Goal: Navigation & Orientation: Find specific page/section

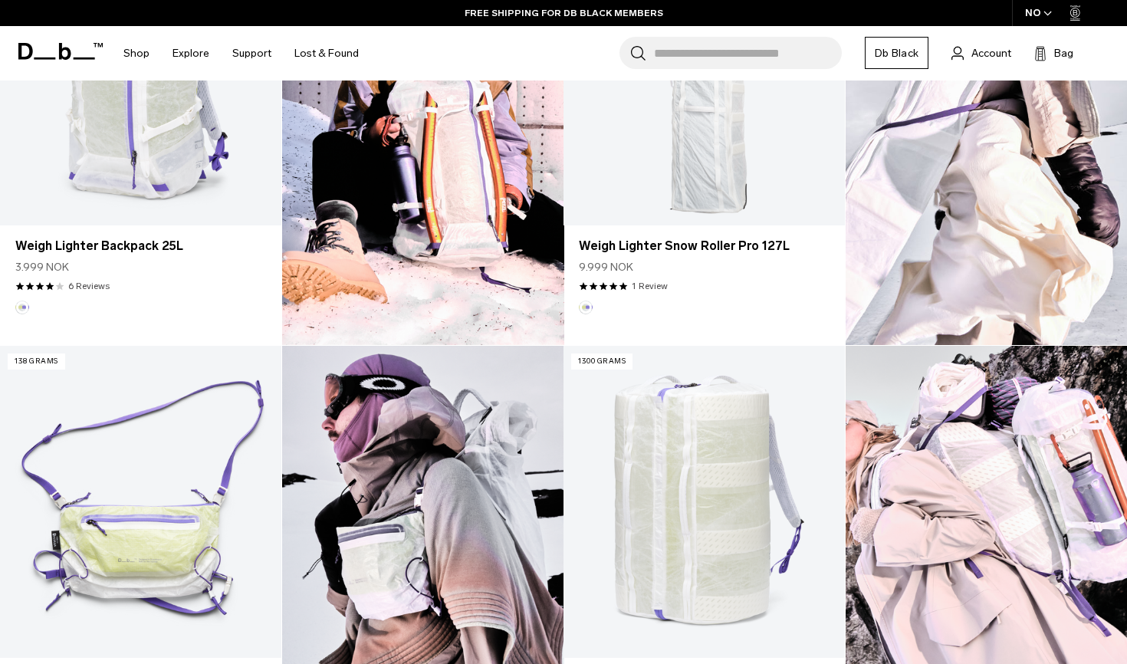
scroll to position [385, 0]
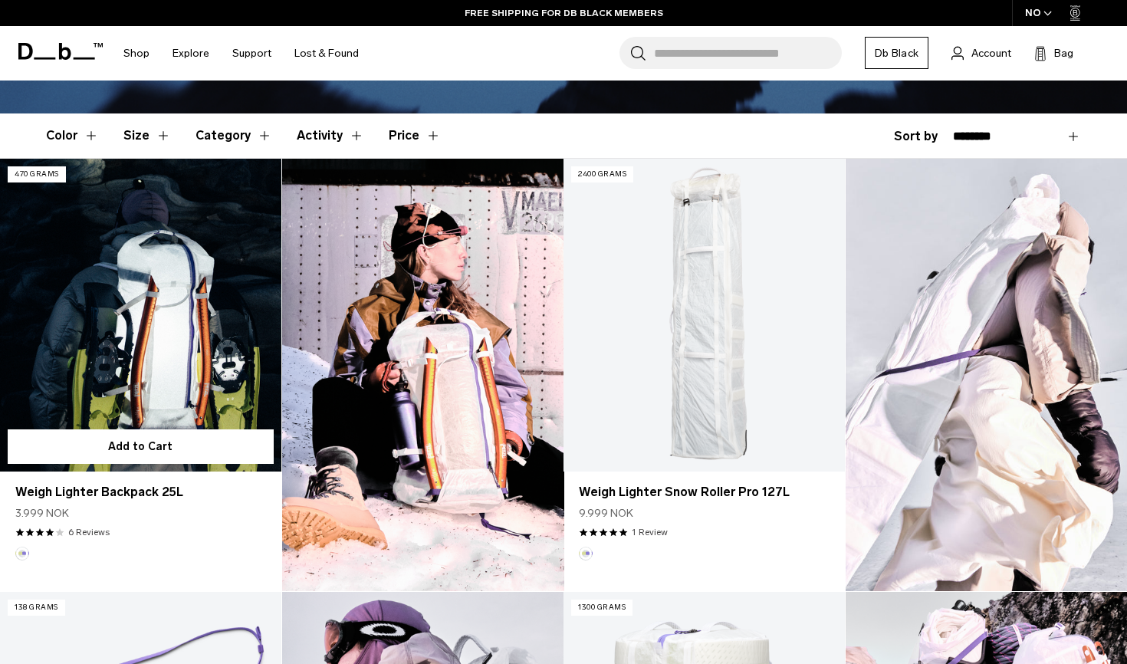
click at [146, 299] on link "Weigh Lighter Backpack 25L" at bounding box center [140, 315] width 281 height 312
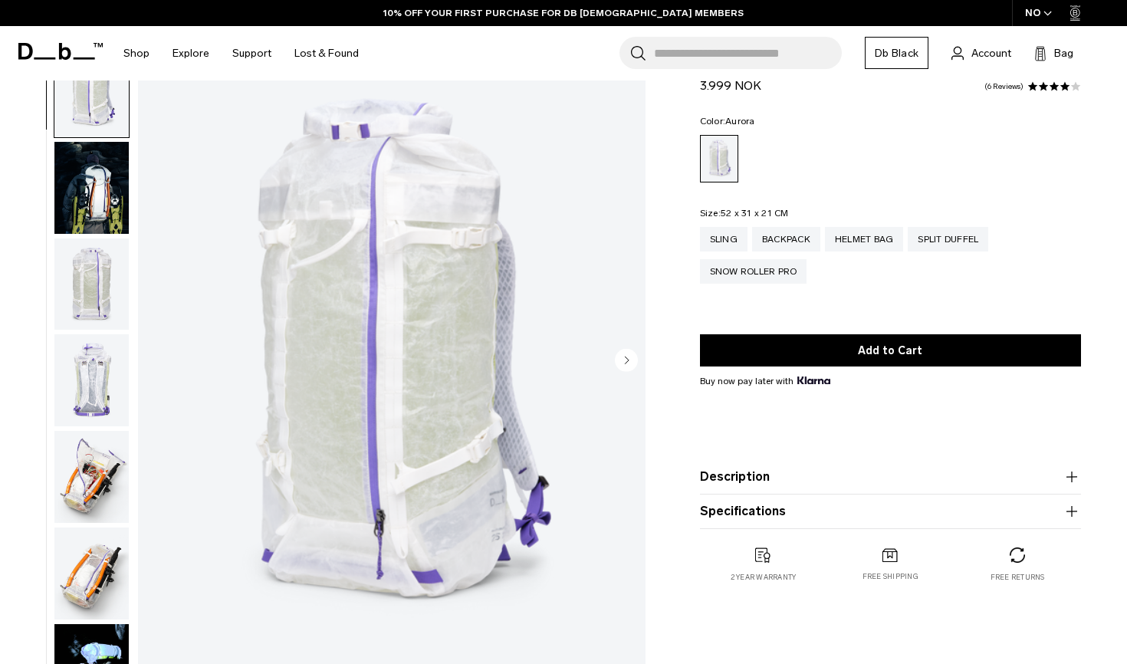
scroll to position [68, 0]
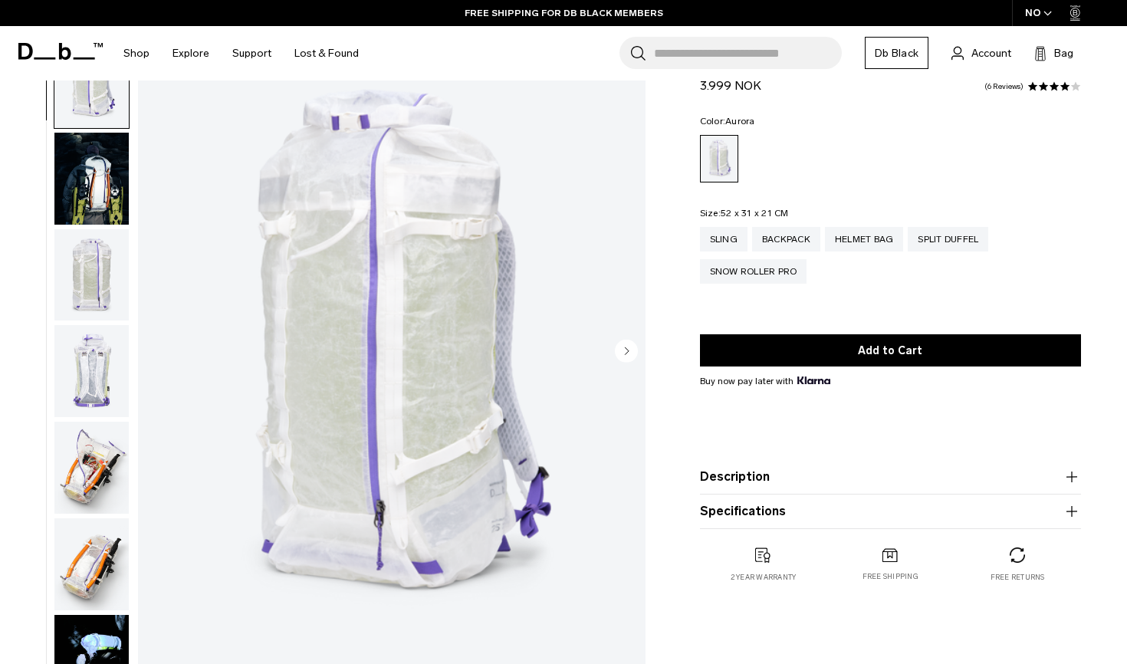
click at [101, 399] on img "button" at bounding box center [91, 371] width 74 height 92
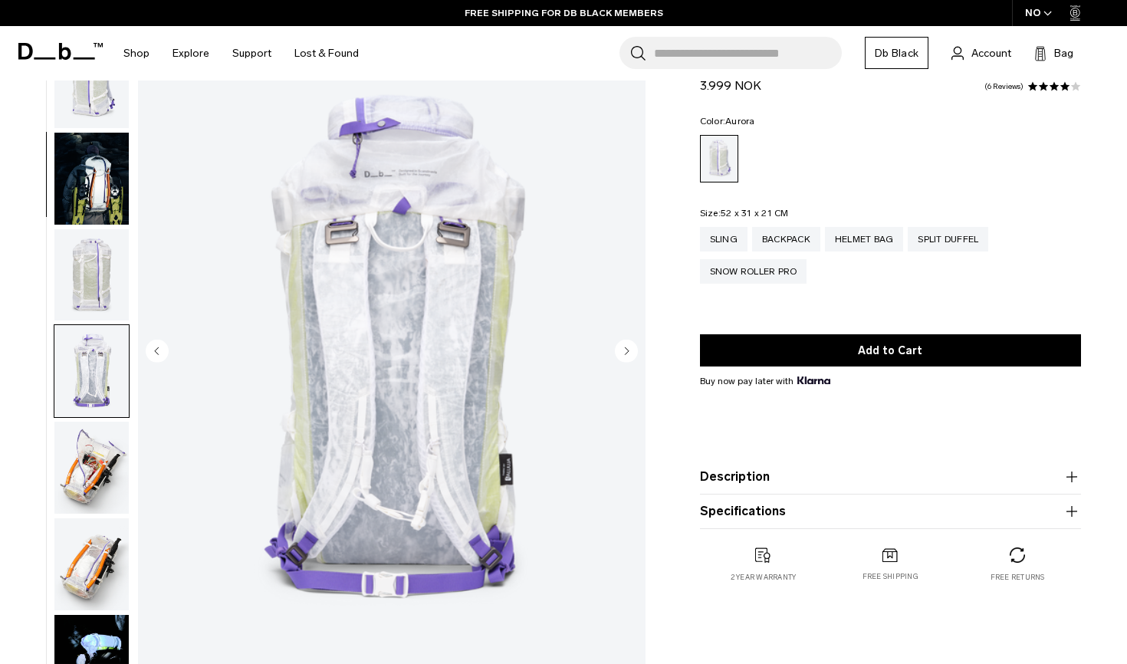
scroll to position [291, 0]
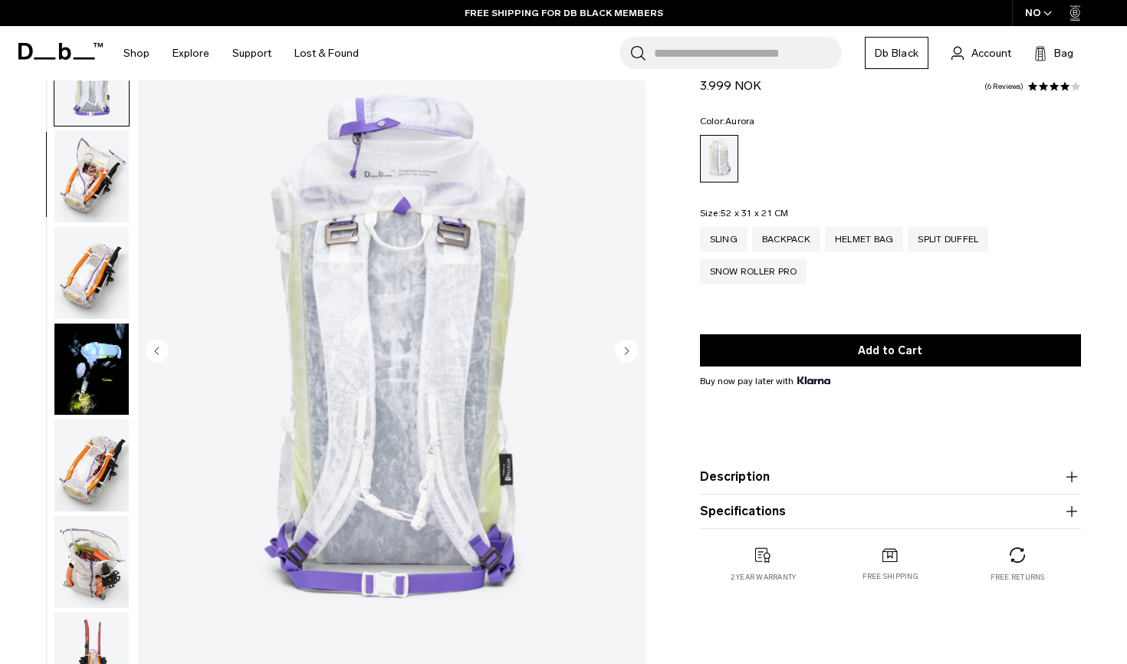
click at [97, 421] on ul at bounding box center [92, 352] width 76 height 634
click at [96, 427] on img "button" at bounding box center [91, 465] width 74 height 92
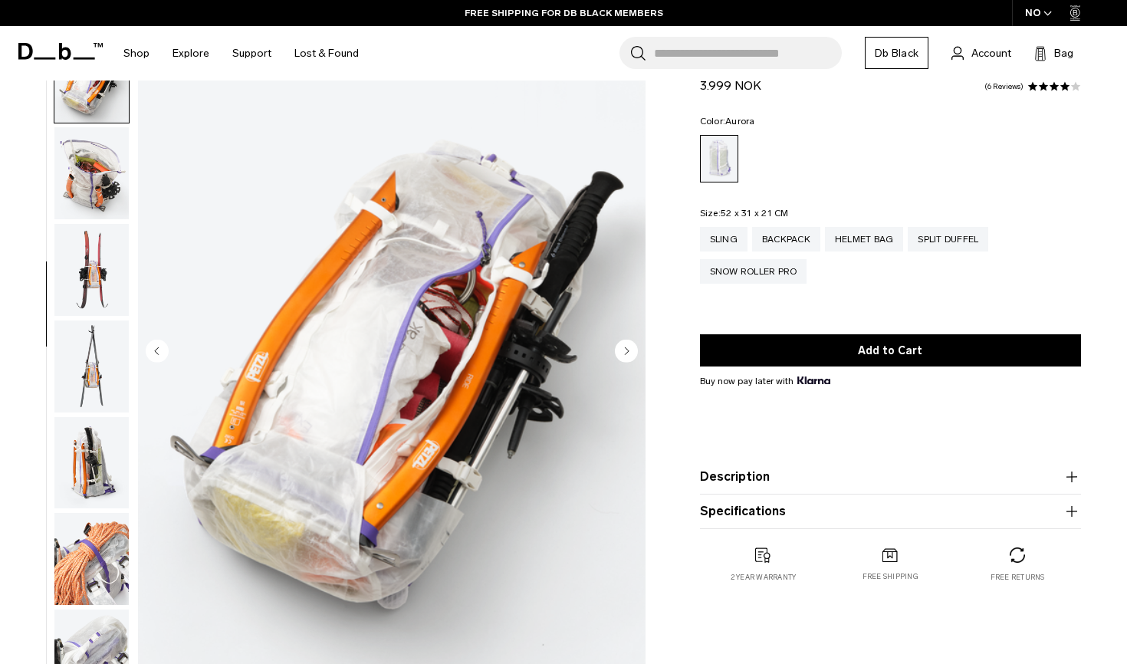
click at [97, 499] on img "button" at bounding box center [91, 463] width 74 height 92
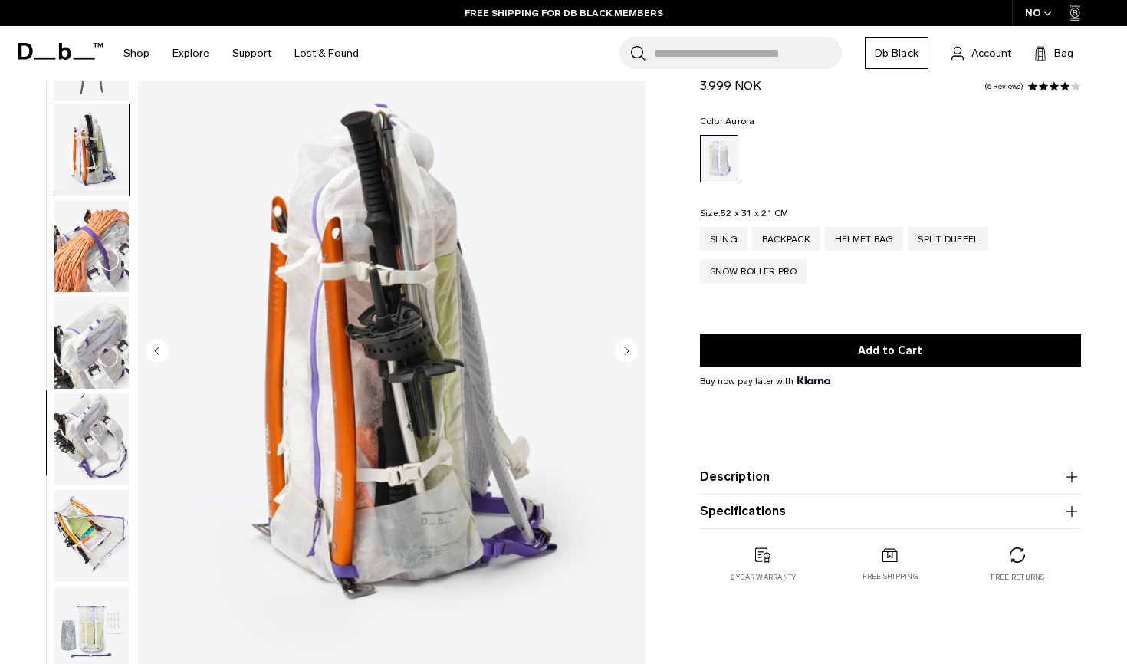
scroll to position [1069, 0]
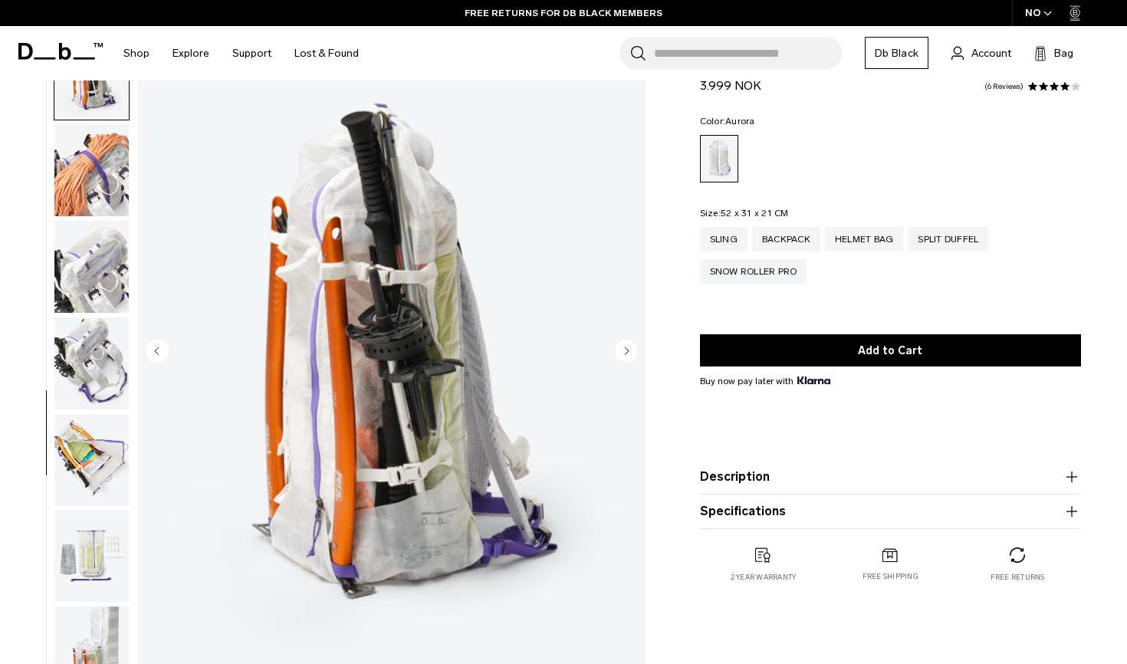
click at [108, 468] on img "button" at bounding box center [91, 460] width 74 height 92
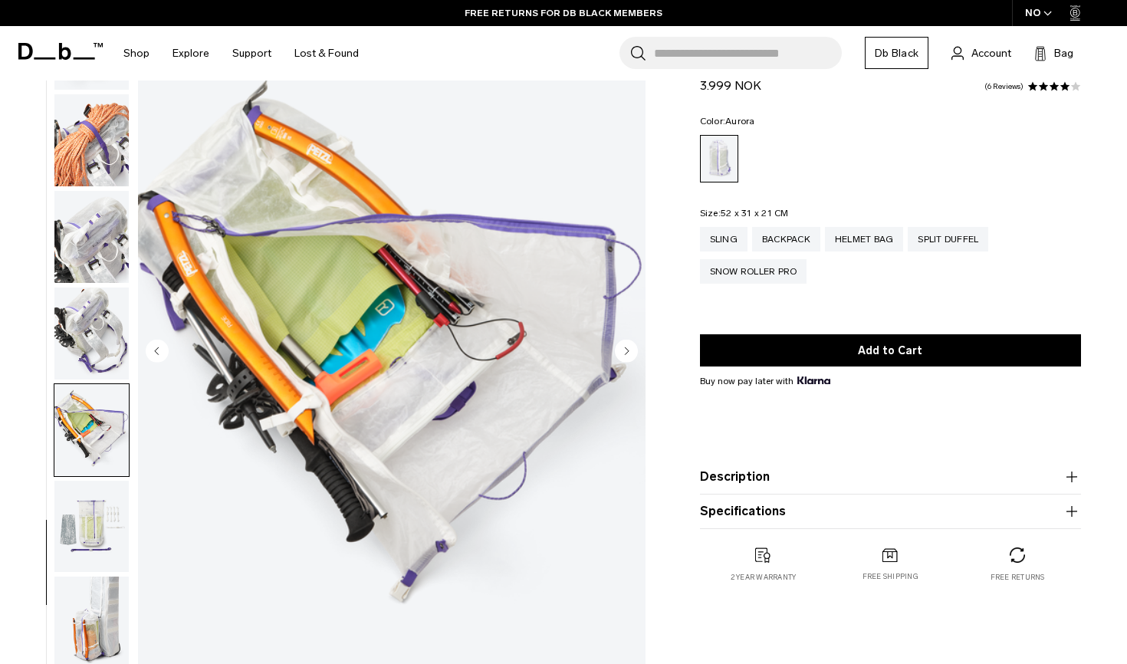
click at [89, 396] on img "button" at bounding box center [91, 430] width 74 height 92
click at [75, 344] on img "button" at bounding box center [91, 334] width 74 height 92
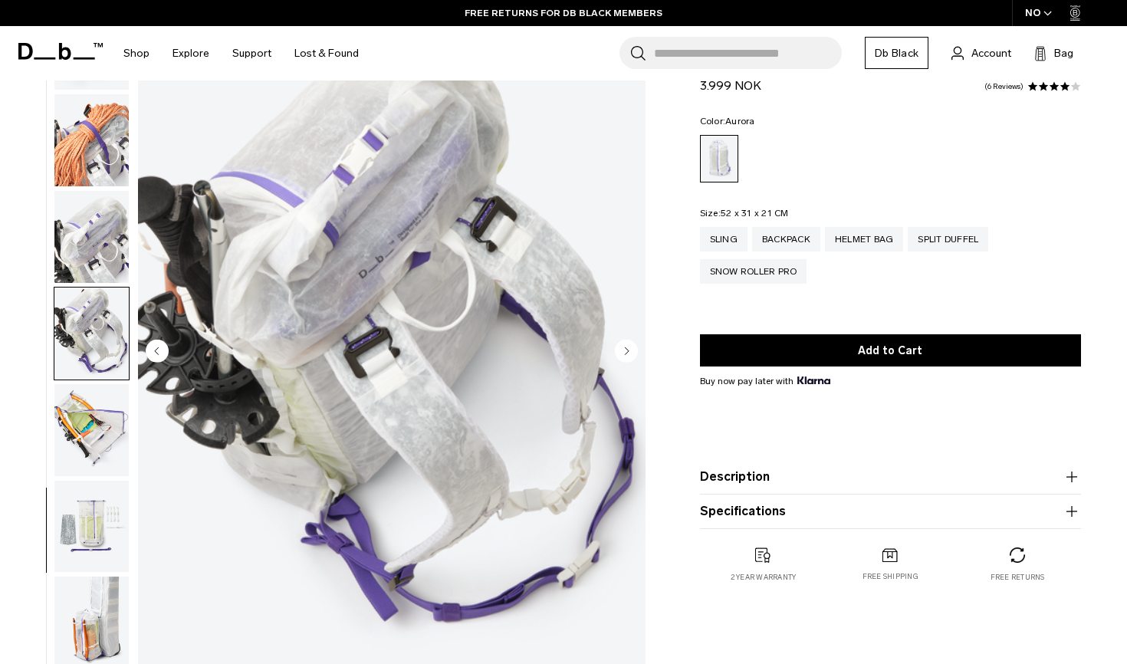
click at [88, 249] on img "button" at bounding box center [91, 237] width 74 height 92
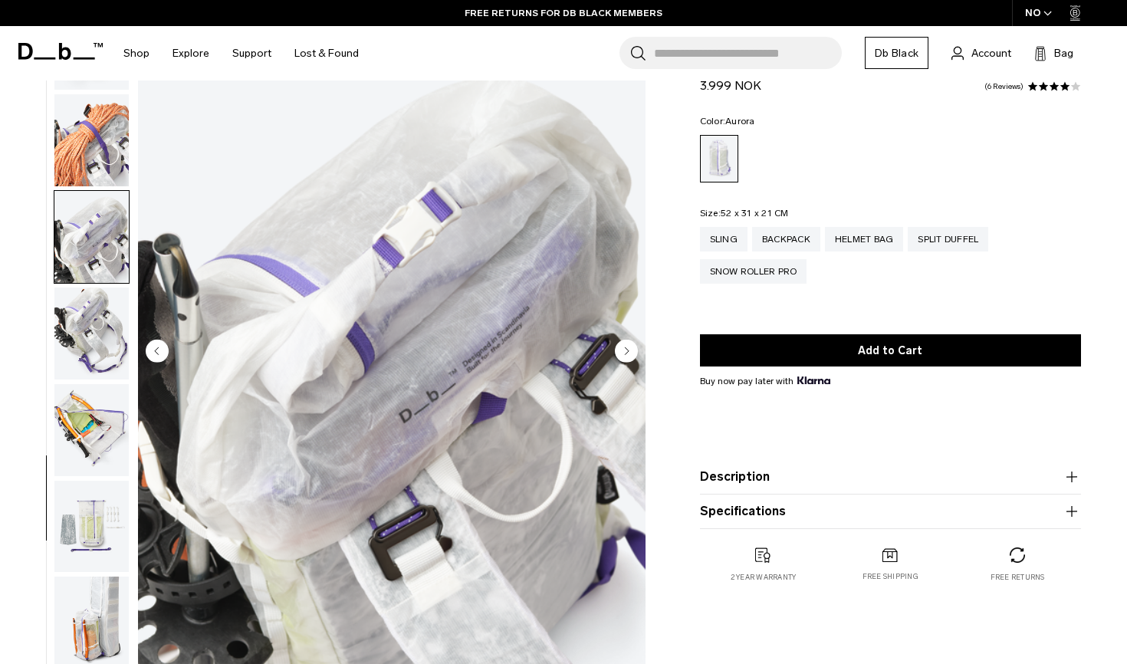
click at [239, 163] on img "14 / 18" at bounding box center [392, 352] width 508 height 634
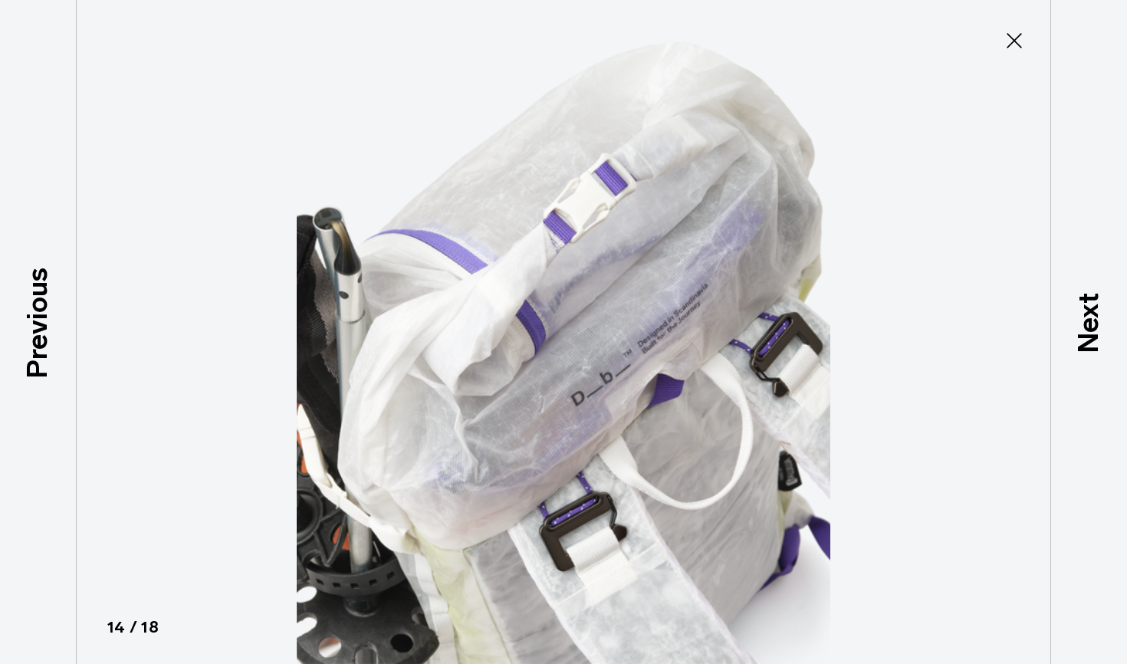
click at [1007, 35] on icon at bounding box center [1014, 40] width 15 height 15
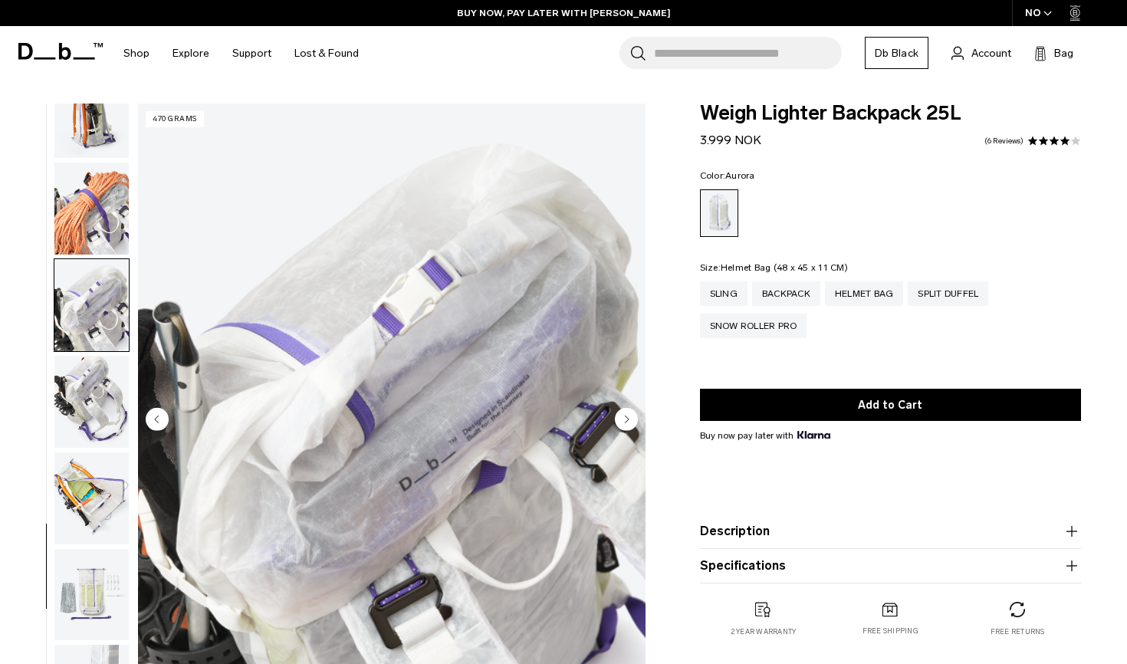
scroll to position [0, 0]
click at [98, 296] on img "button" at bounding box center [91, 305] width 74 height 92
click at [111, 358] on img "button" at bounding box center [91, 402] width 74 height 92
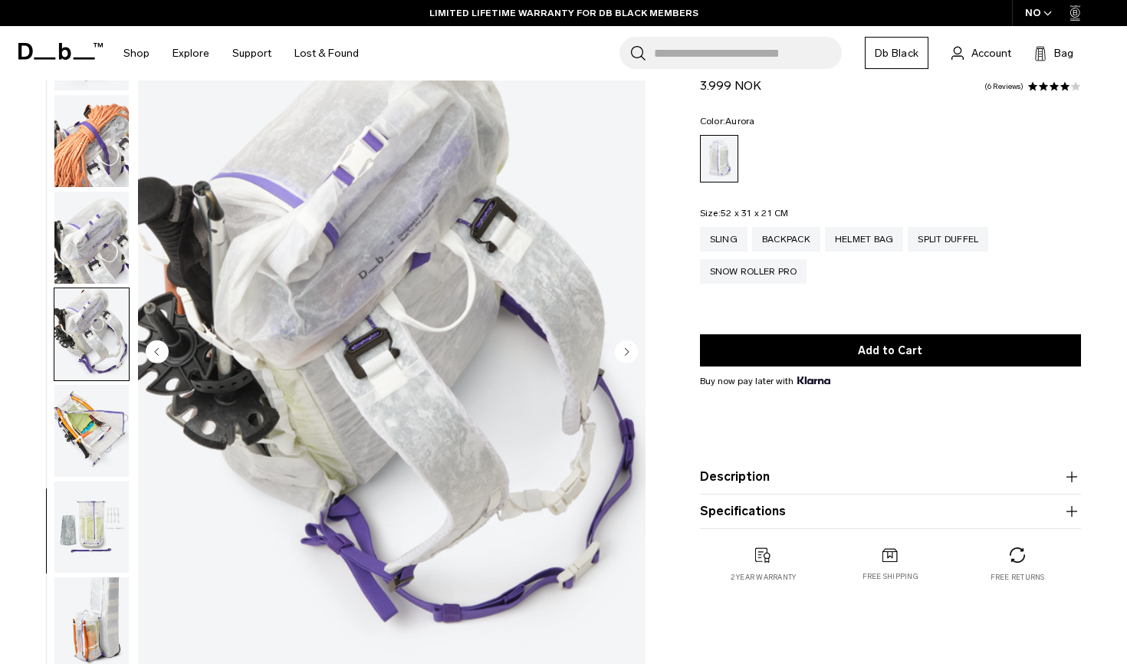
scroll to position [86, 0]
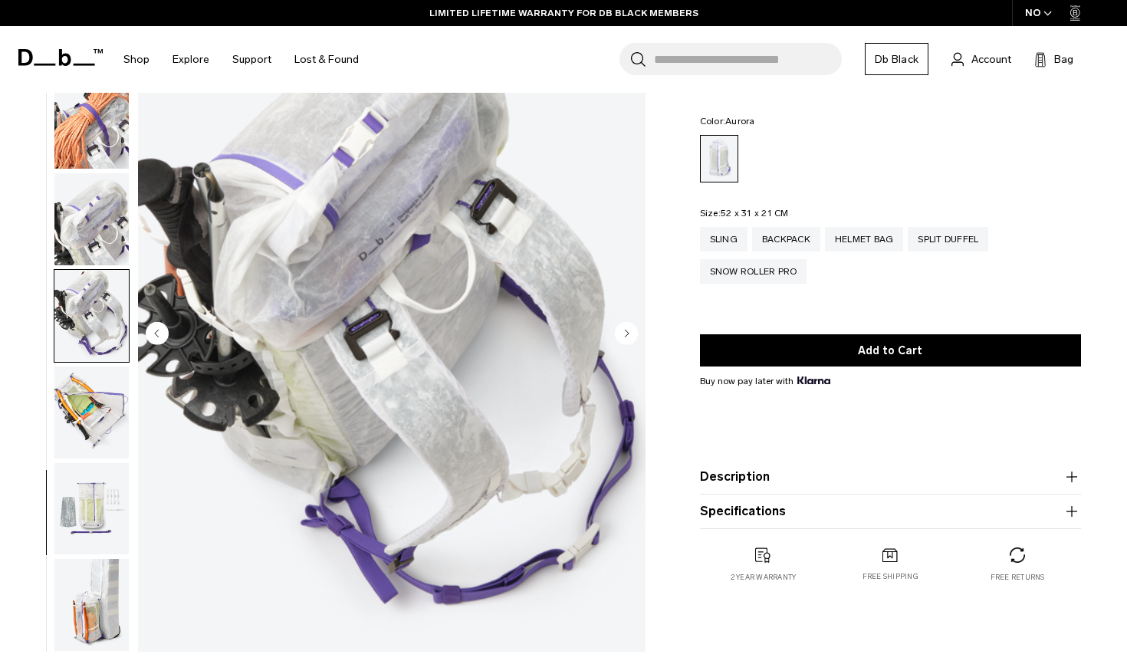
click at [90, 411] on img "button" at bounding box center [91, 412] width 74 height 92
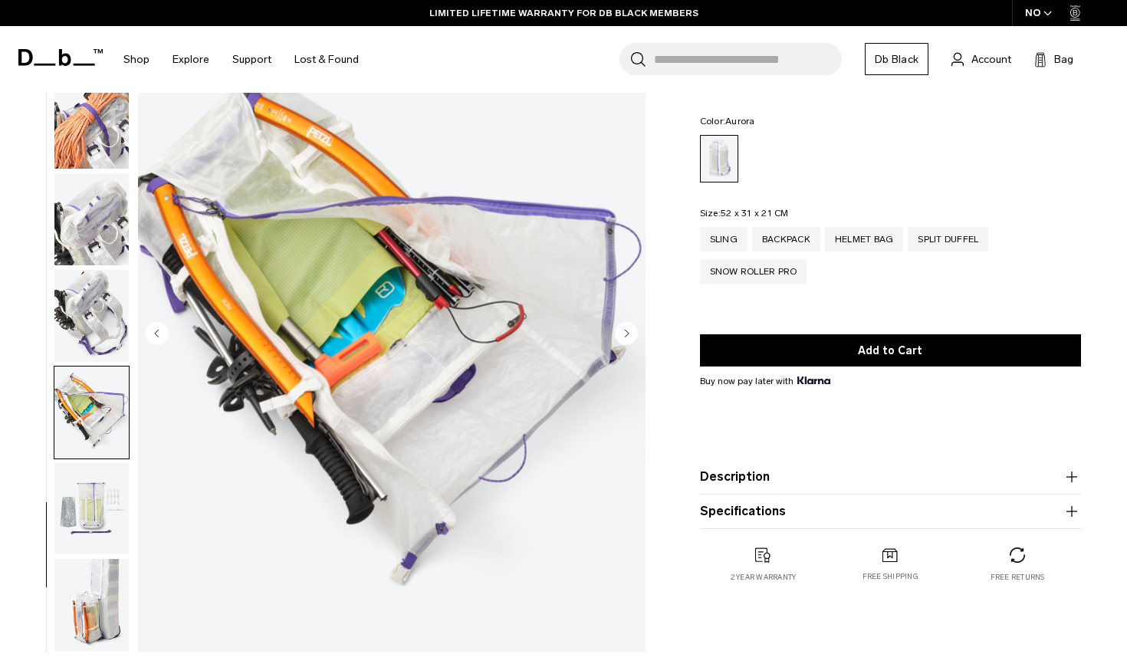
click at [100, 472] on img "button" at bounding box center [91, 509] width 74 height 92
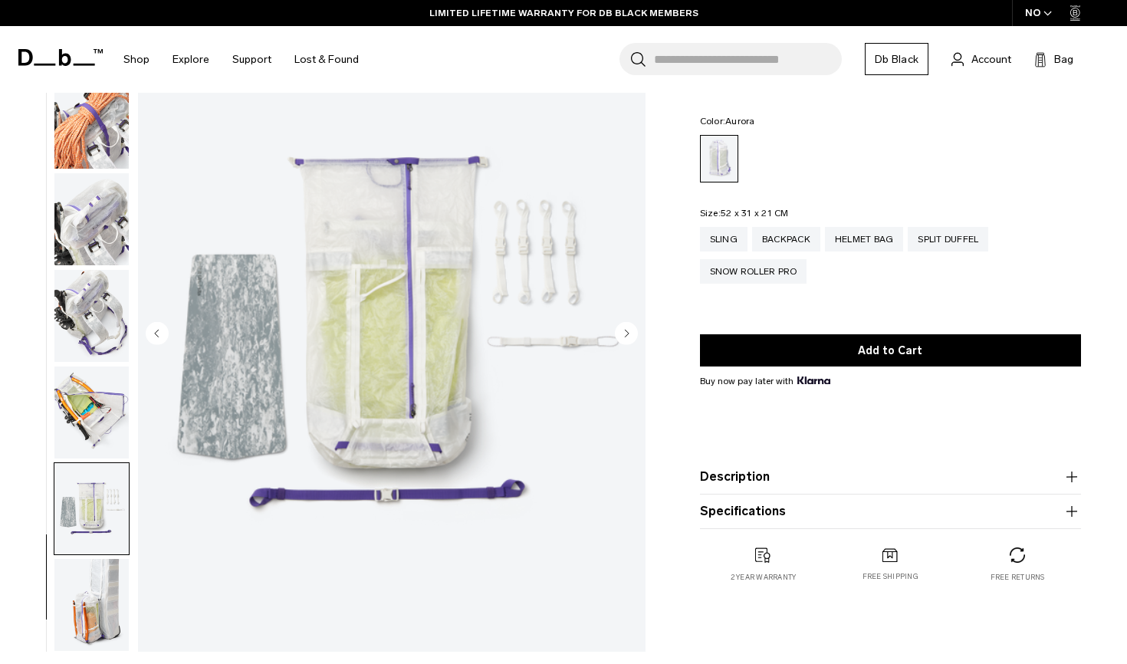
scroll to position [173, 0]
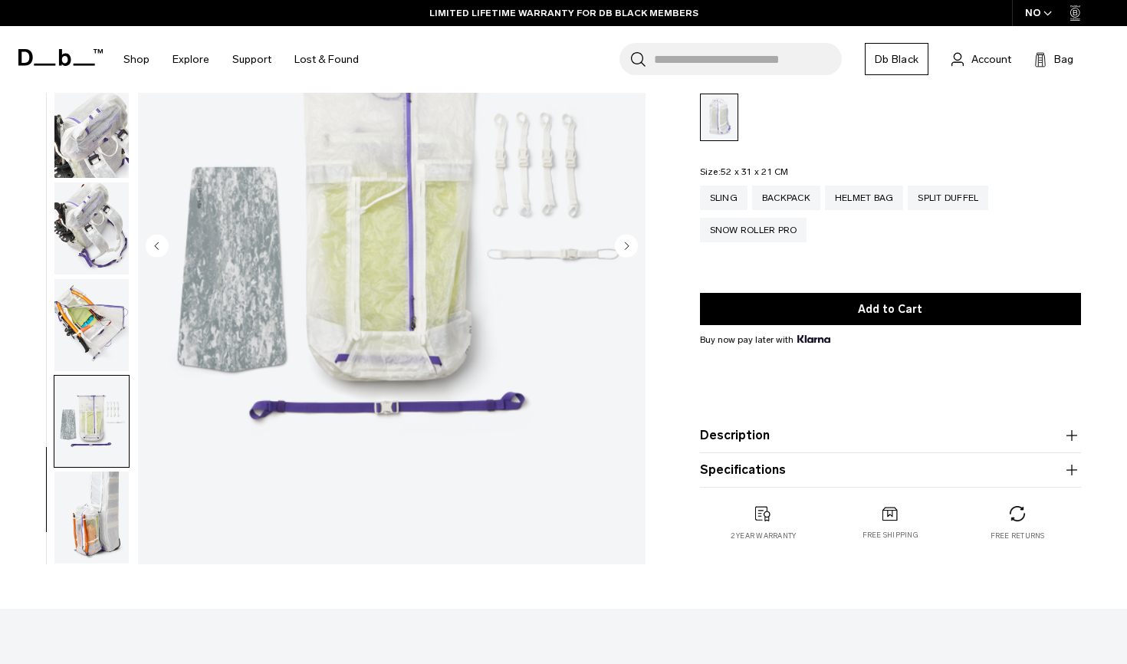
click at [92, 530] on img "button" at bounding box center [91, 518] width 74 height 92
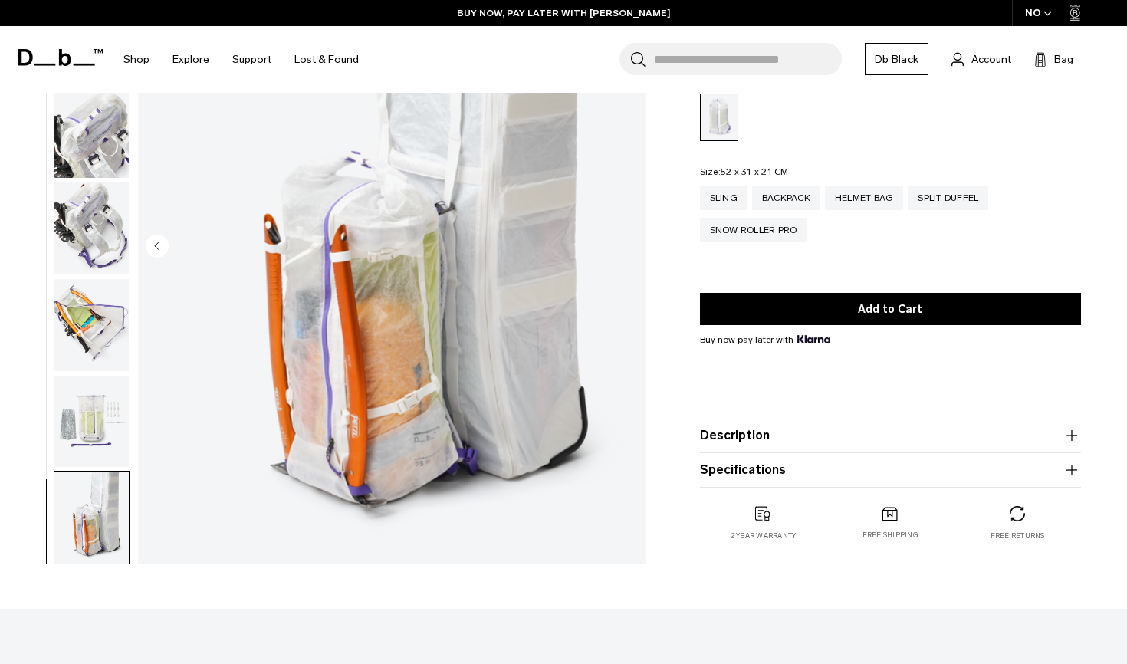
click at [96, 376] on img "button" at bounding box center [91, 422] width 74 height 92
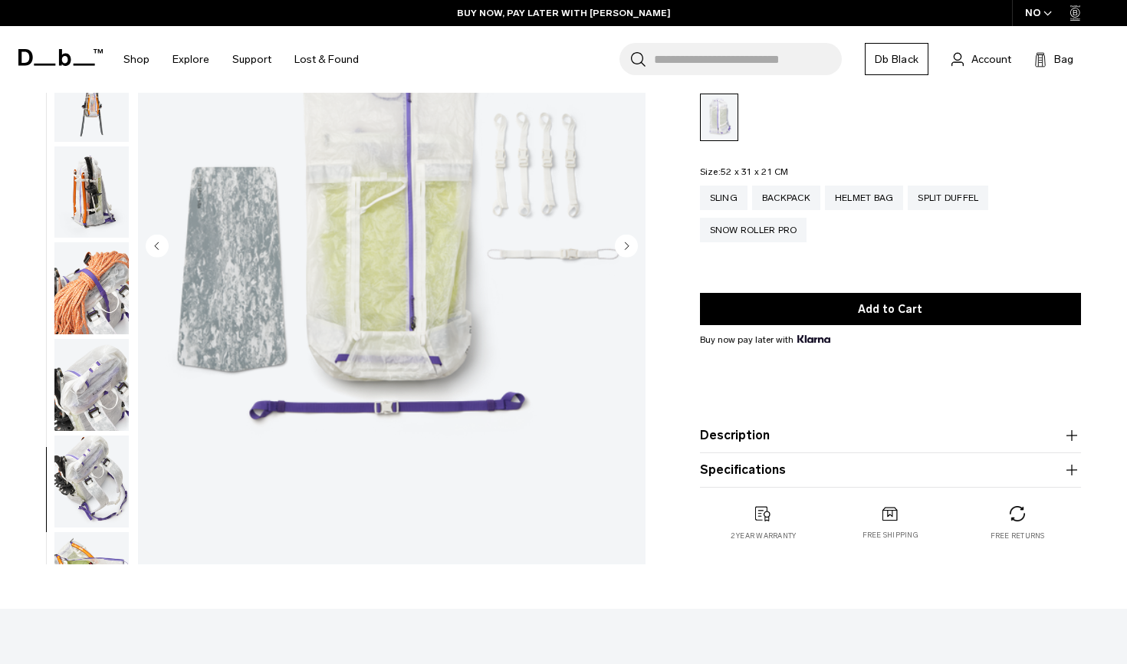
click at [96, 375] on img "button" at bounding box center [91, 385] width 74 height 92
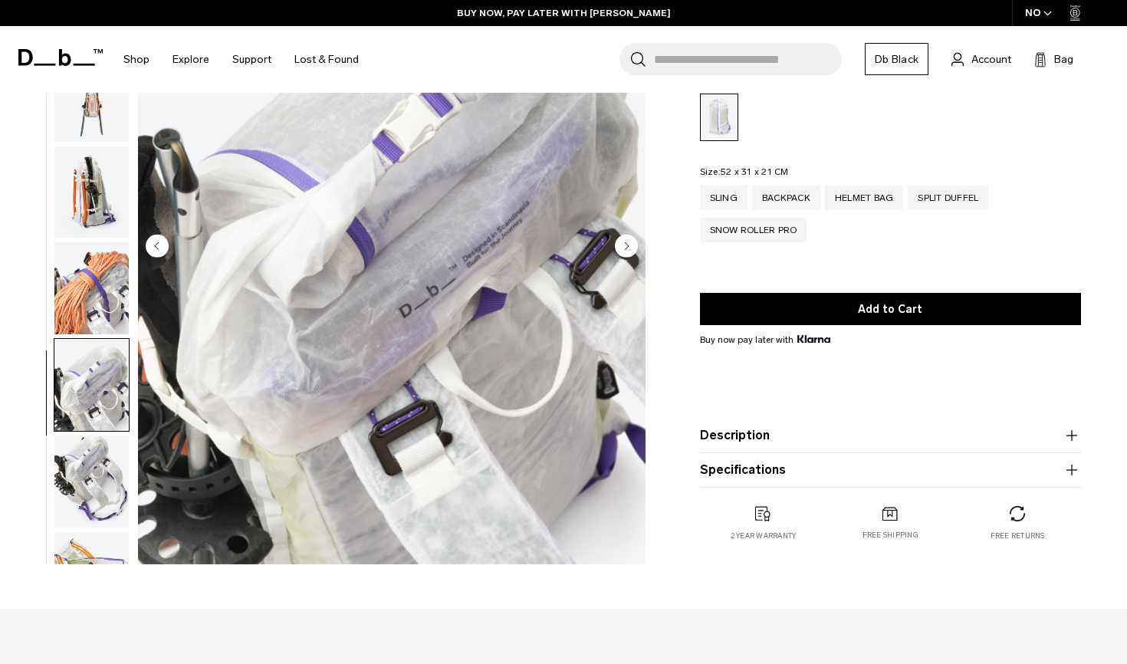
scroll to position [1112, 0]
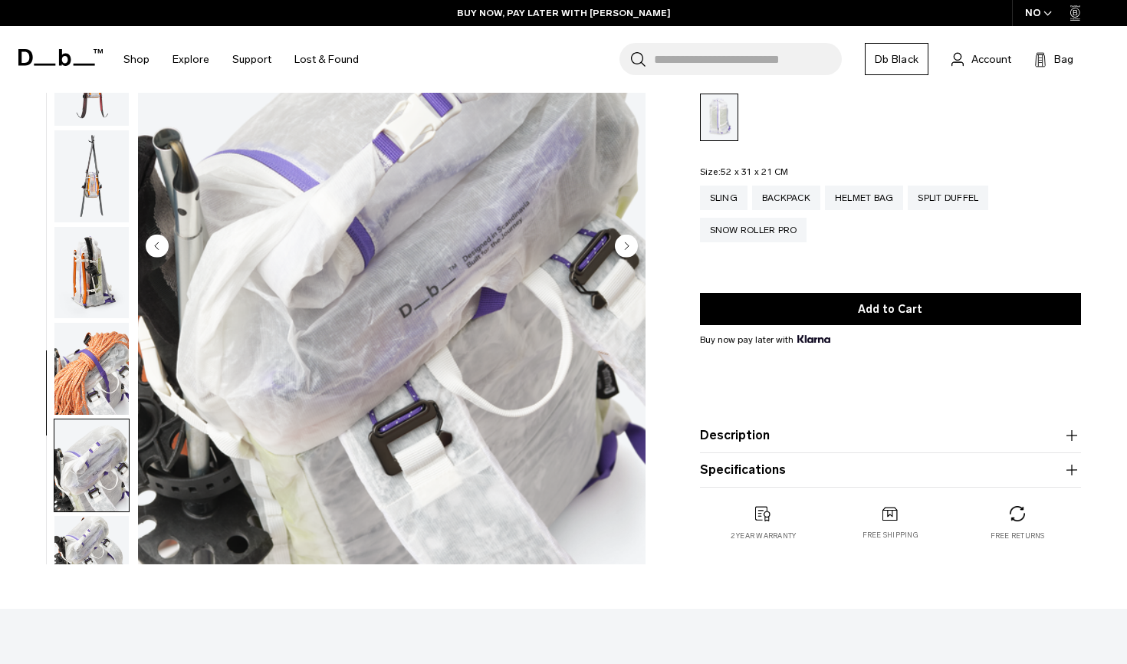
click at [96, 374] on img "button" at bounding box center [91, 369] width 74 height 92
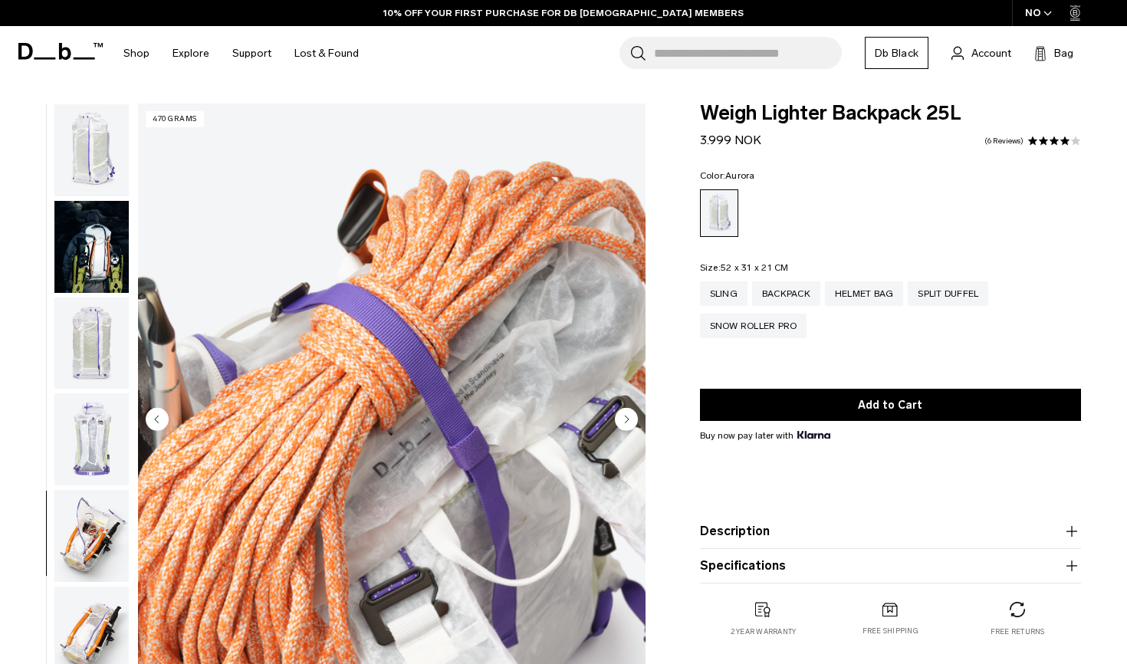
scroll to position [0, 0]
click at [90, 157] on img "button" at bounding box center [91, 150] width 74 height 92
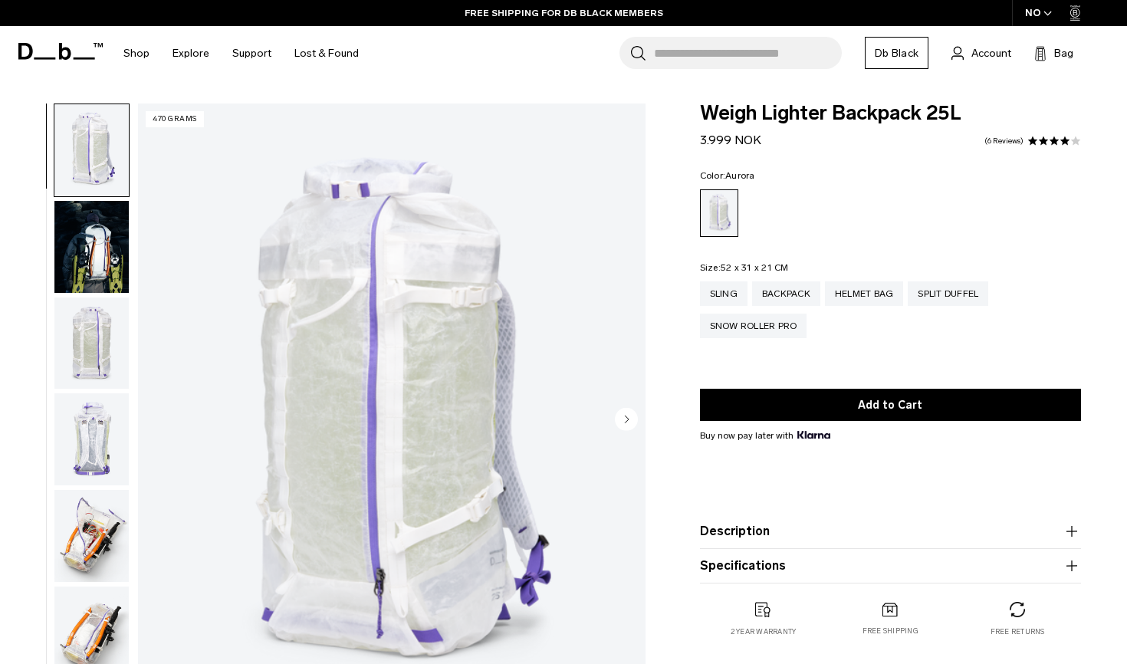
click at [107, 225] on img "button" at bounding box center [91, 247] width 74 height 92
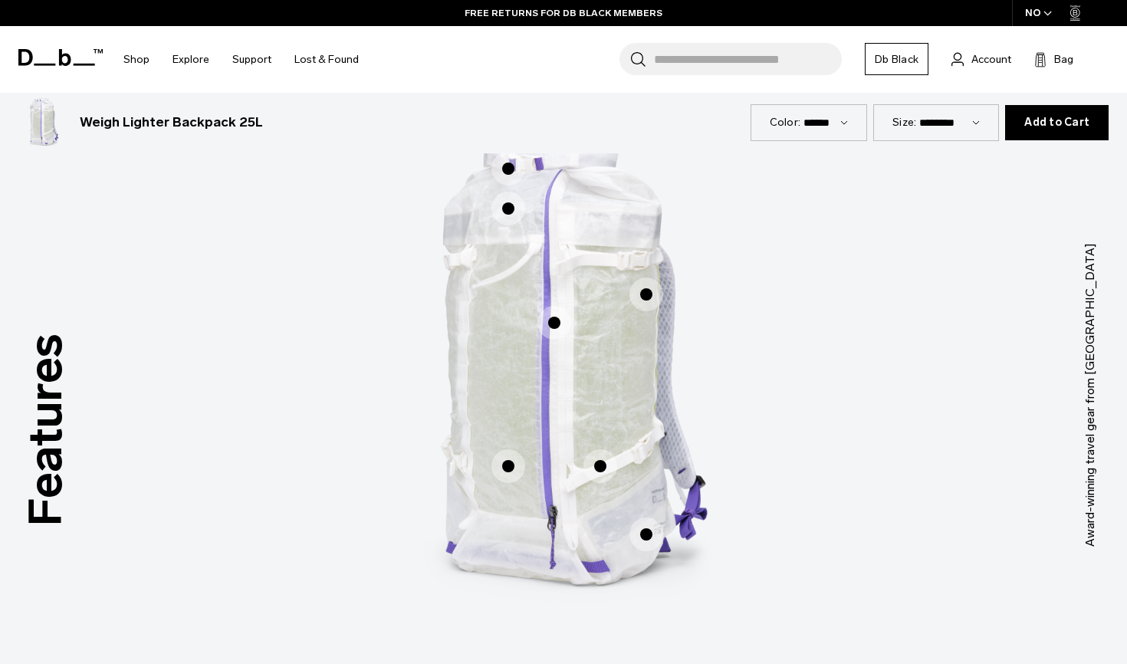
scroll to position [705, 0]
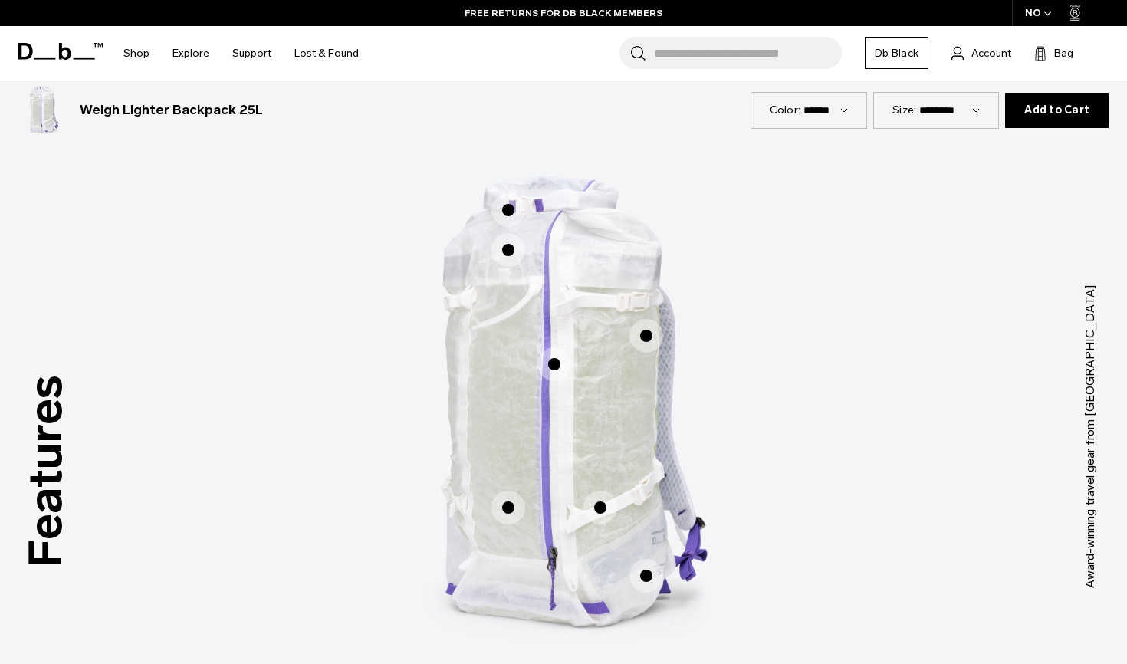
click at [558, 368] on span "1 / 3" at bounding box center [554, 364] width 34 height 34
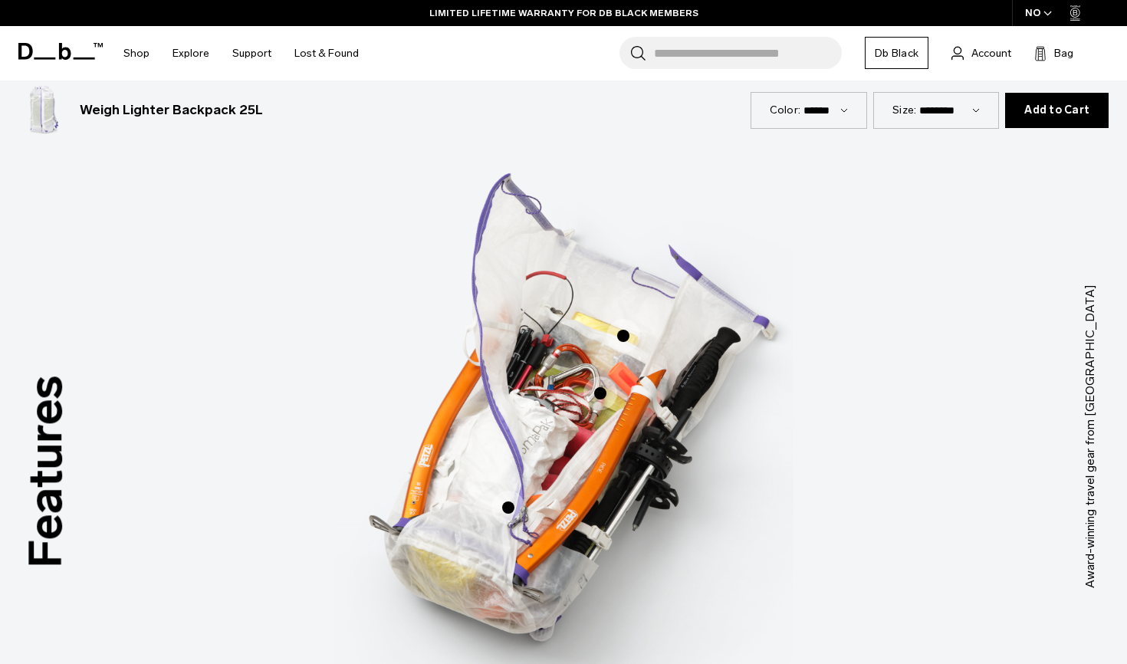
scroll to position [777, 0]
click at [625, 334] on span "3 / 3" at bounding box center [623, 336] width 34 height 34
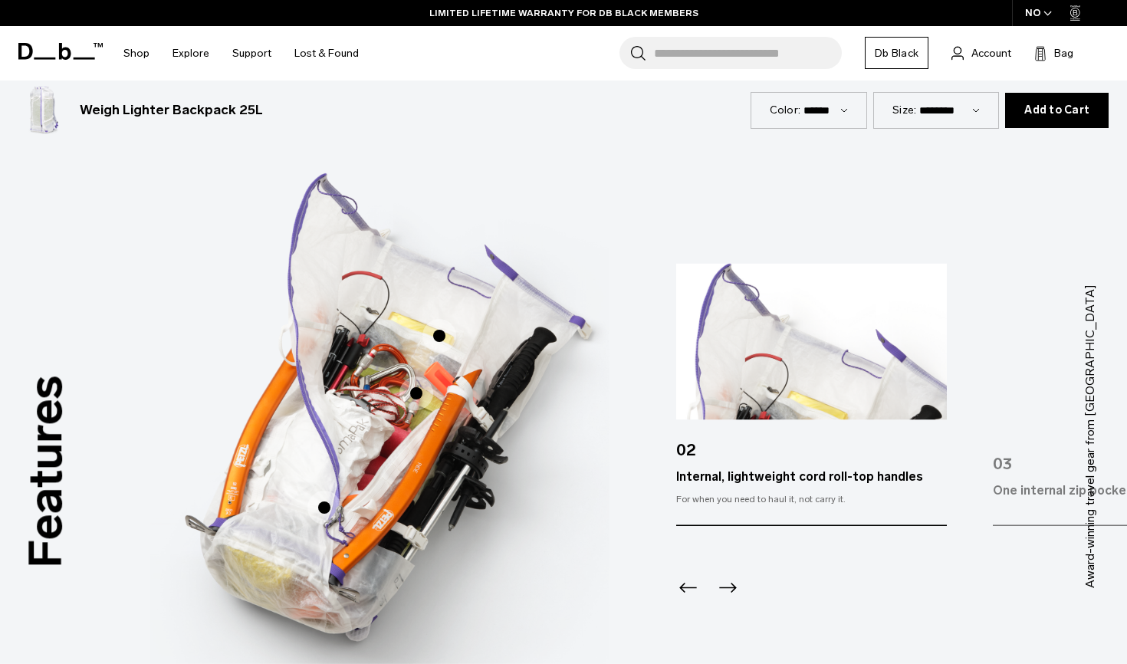
click at [326, 510] on span "3 / 3" at bounding box center [324, 508] width 34 height 34
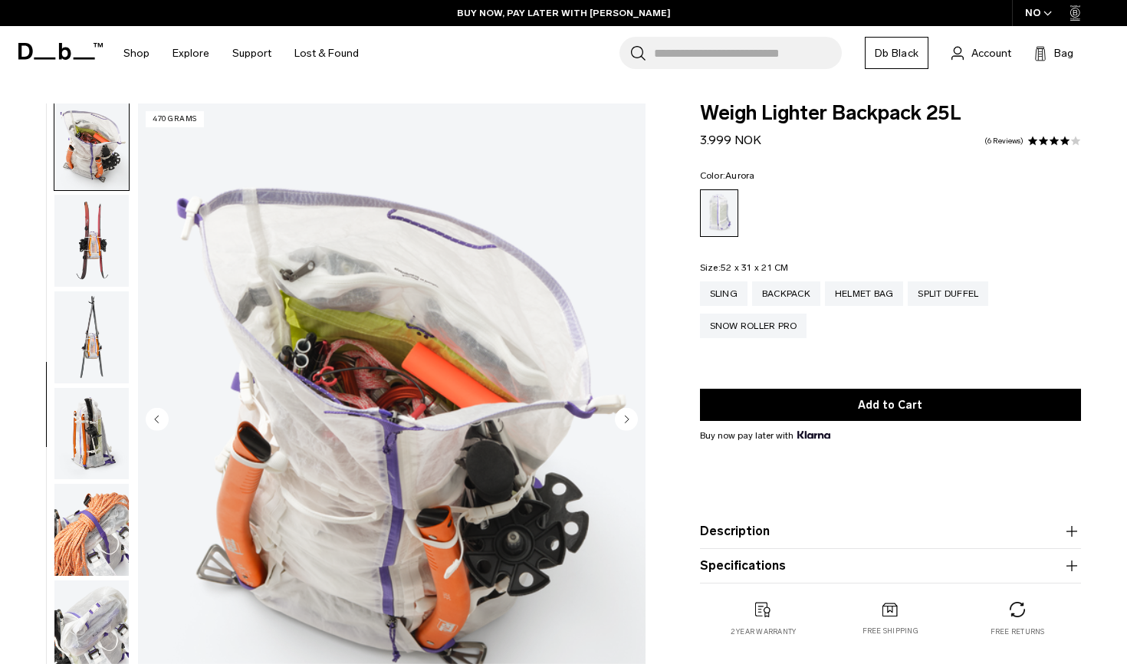
scroll to position [0, 0]
click at [77, 244] on img "button" at bounding box center [91, 241] width 74 height 92
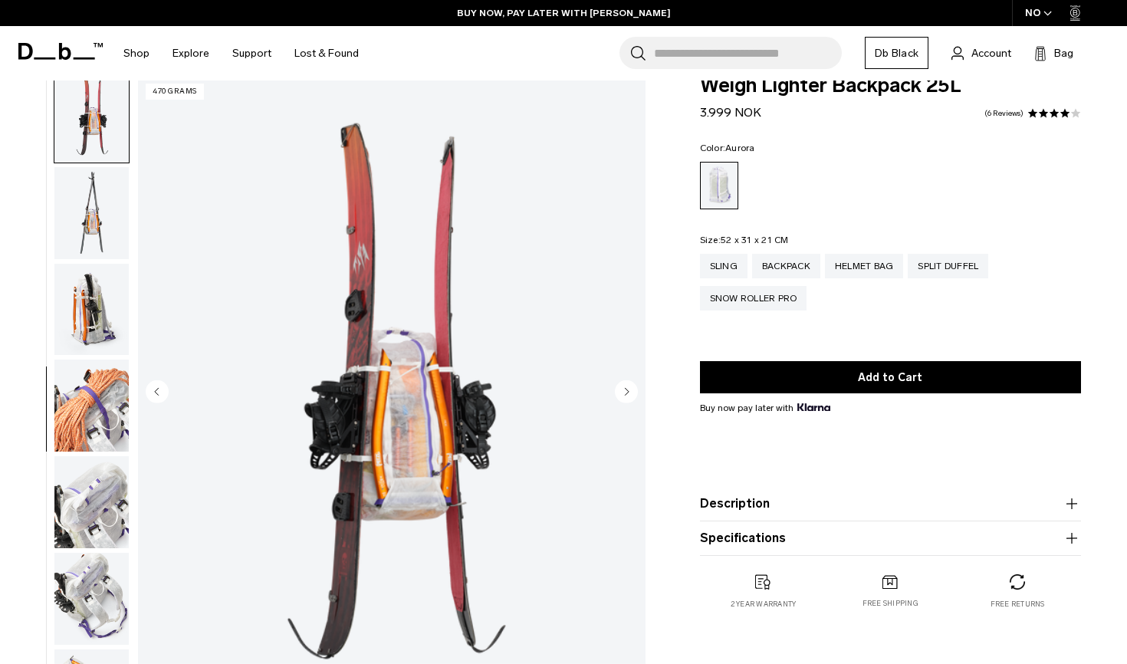
scroll to position [28, 0]
click at [67, 377] on img "button" at bounding box center [91, 406] width 74 height 92
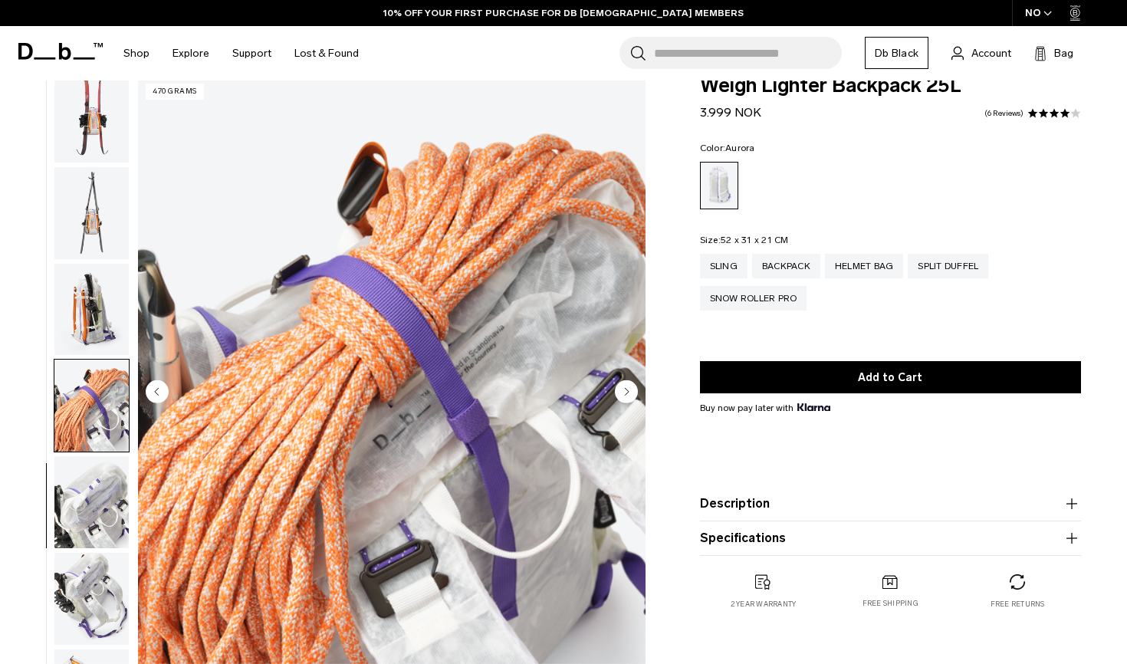
scroll to position [1112, 0]
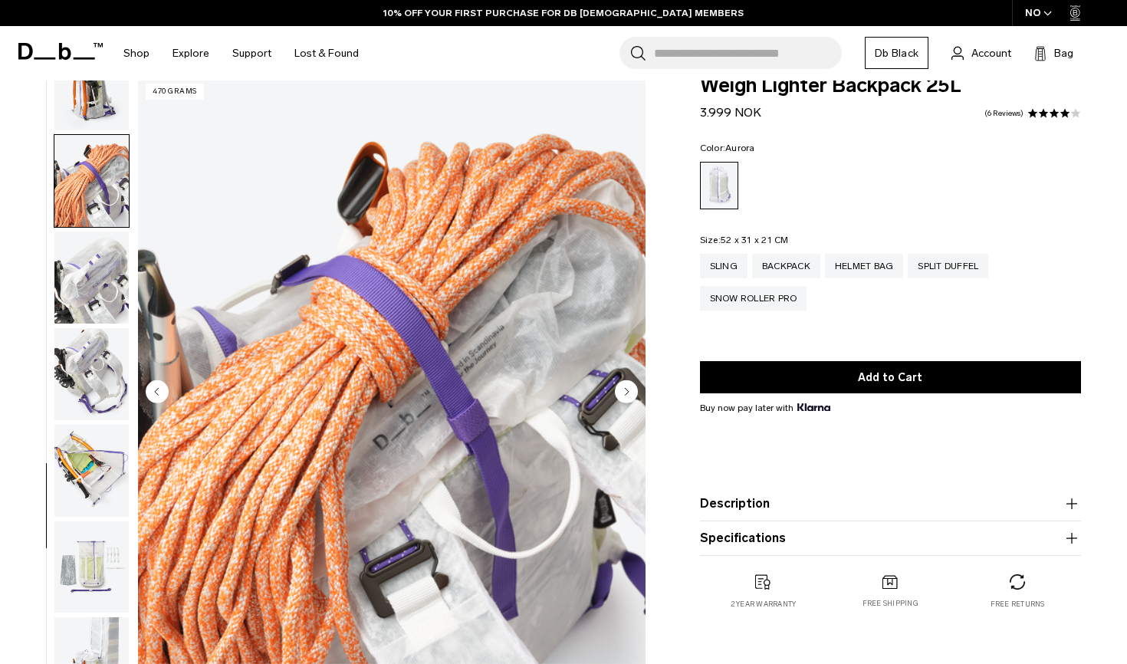
click at [115, 277] on img "button" at bounding box center [91, 278] width 74 height 92
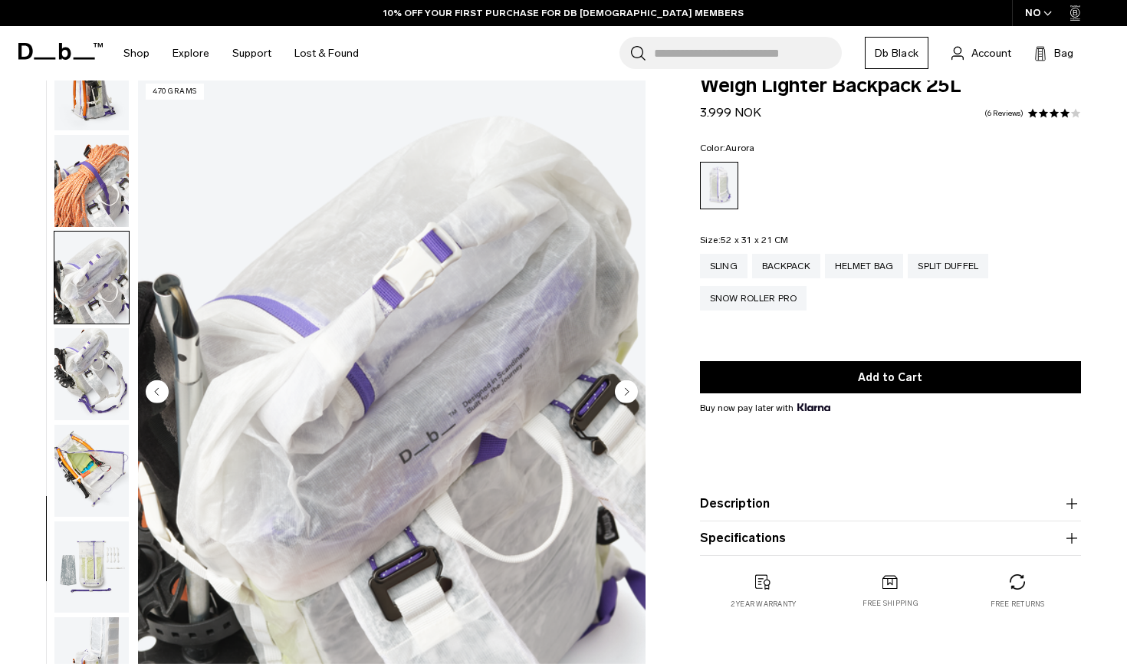
click at [102, 332] on img "button" at bounding box center [91, 374] width 74 height 92
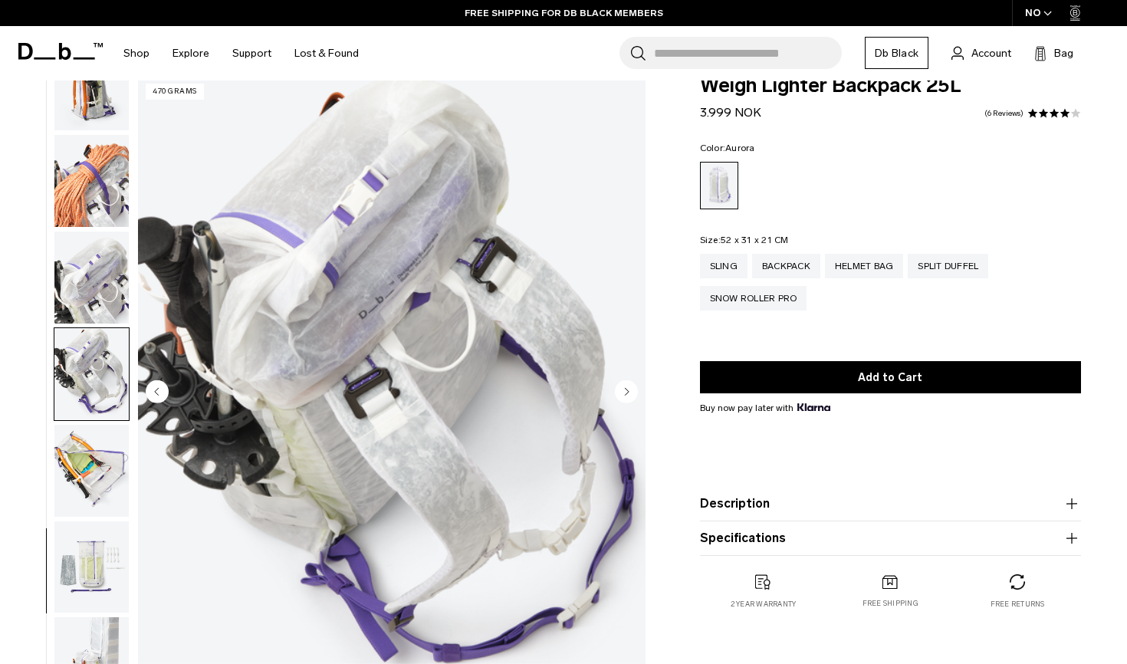
click at [95, 403] on img "button" at bounding box center [91, 374] width 74 height 92
click at [92, 449] on img "button" at bounding box center [91, 471] width 74 height 92
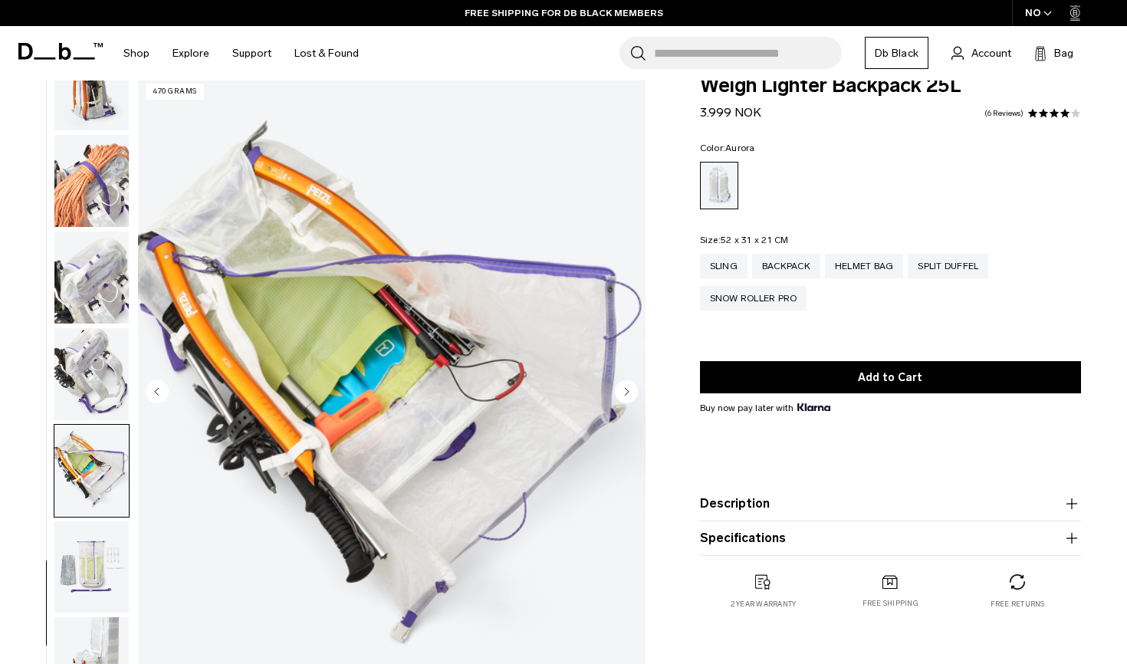
click at [74, 547] on img "button" at bounding box center [91, 567] width 74 height 92
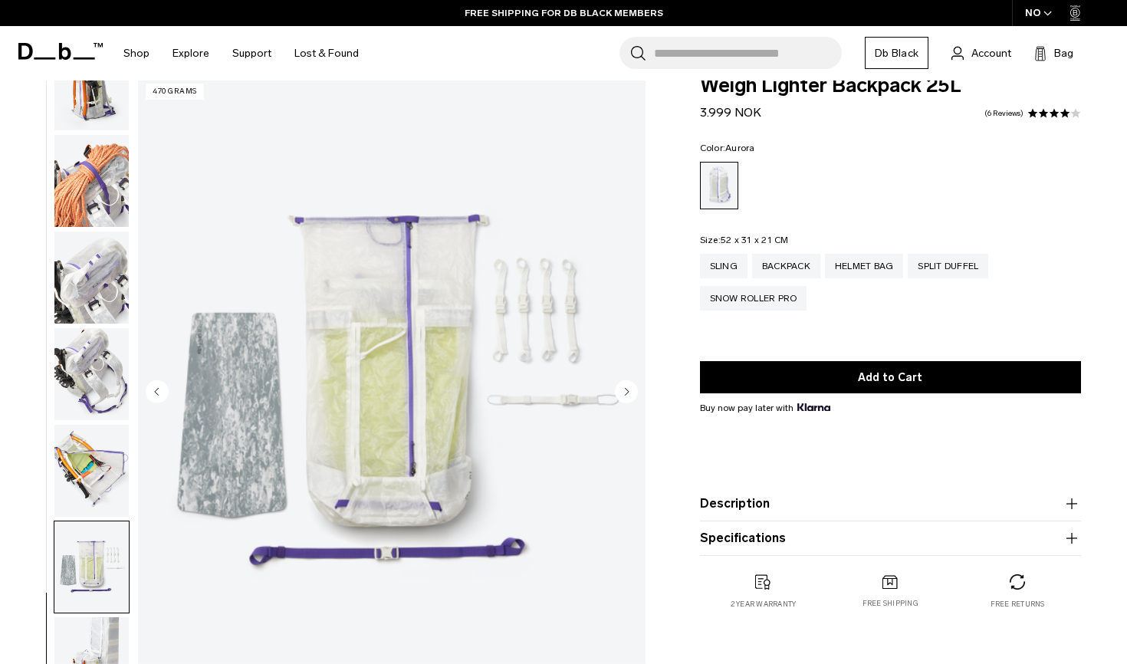
scroll to position [68, 0]
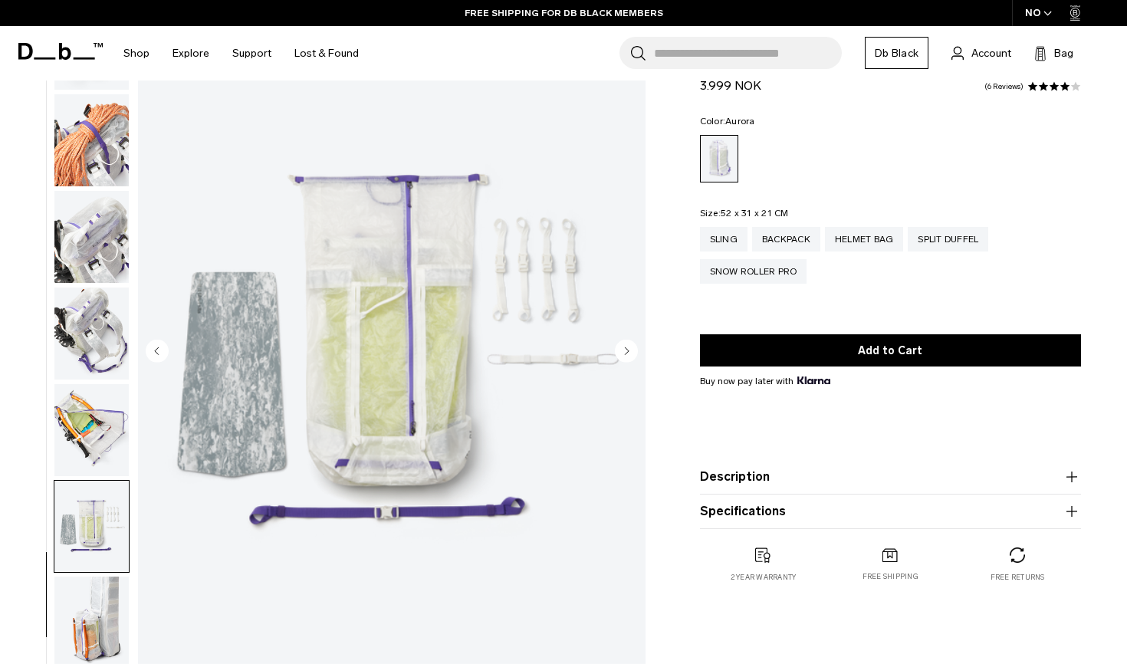
click at [79, 601] on img "button" at bounding box center [91, 623] width 74 height 92
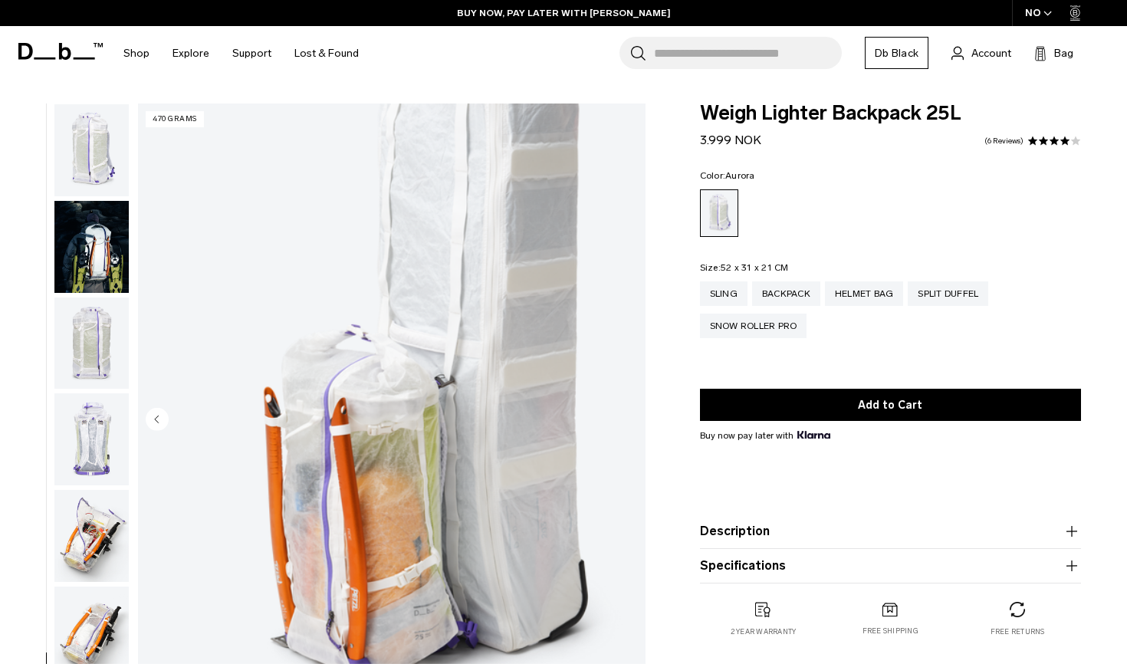
scroll to position [-1, 0]
click at [102, 153] on img "button" at bounding box center [91, 150] width 74 height 92
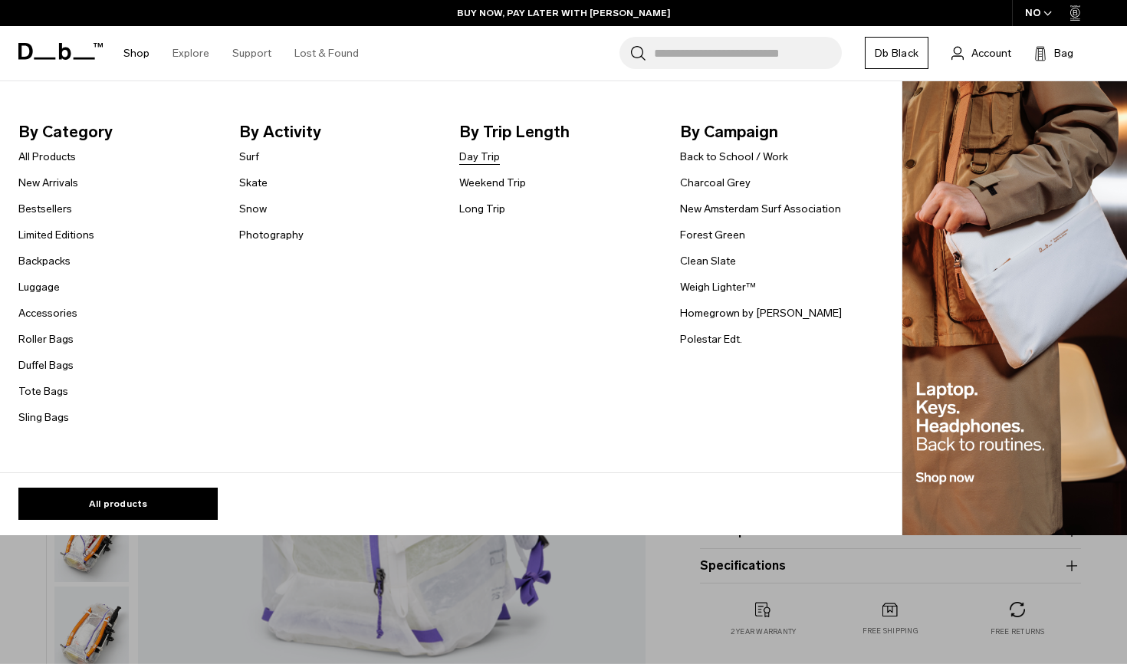
click at [468, 153] on link "Day Trip" at bounding box center [479, 157] width 41 height 16
